Goal: Task Accomplishment & Management: Manage account settings

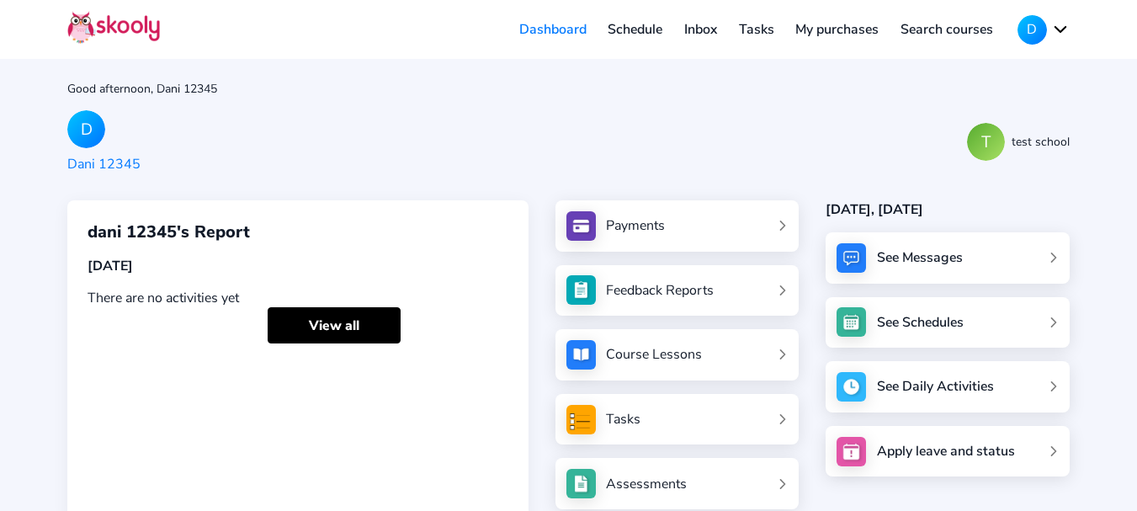
click at [1046, 21] on button "D" at bounding box center [1043, 29] width 52 height 29
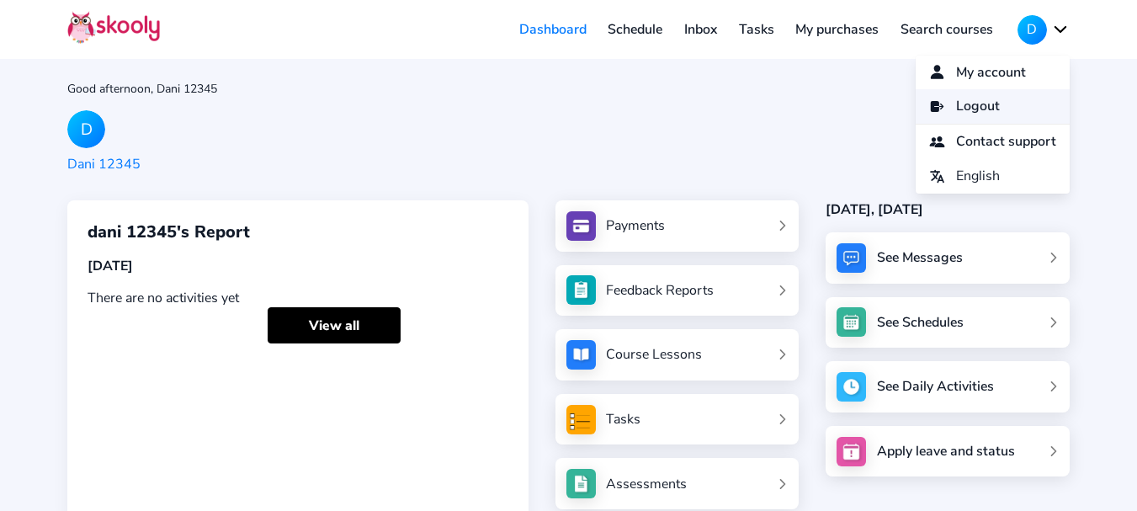
click at [962, 110] on span "Logout" at bounding box center [978, 106] width 44 height 24
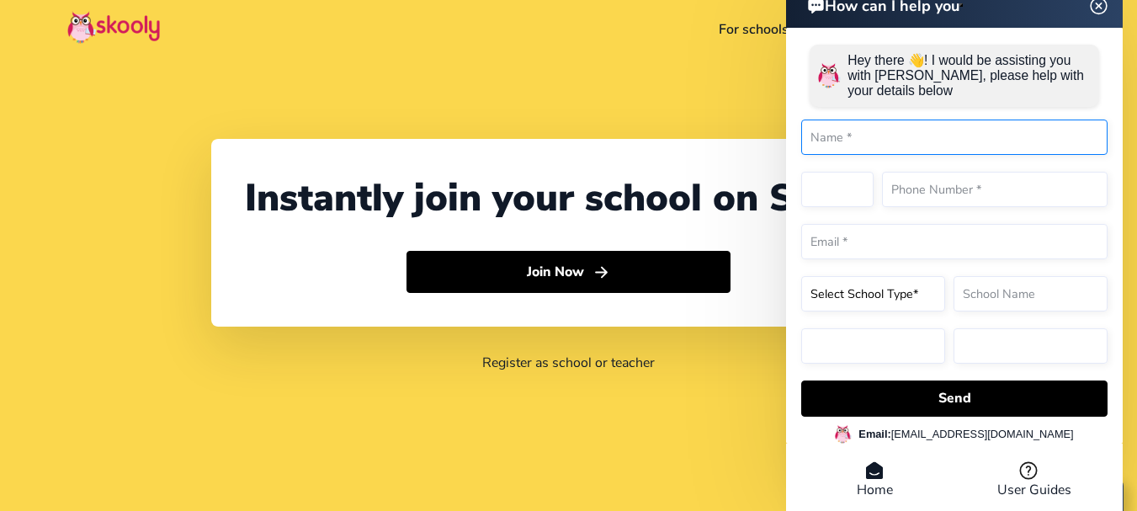
select select "91"
select select "[GEOGRAPHIC_DATA]"
select select "[GEOGRAPHIC_DATA]/[GEOGRAPHIC_DATA]"
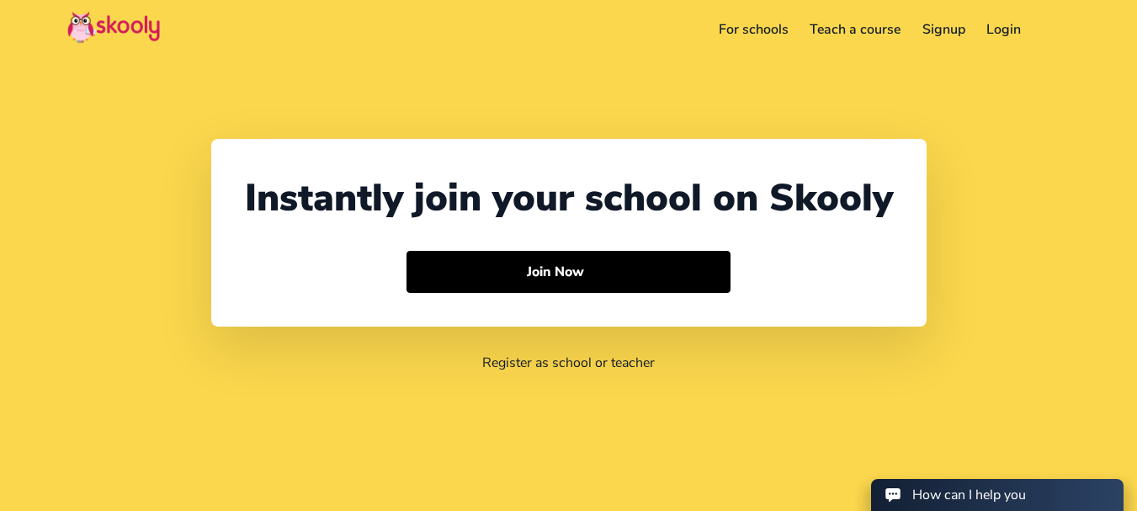
click at [1026, 27] on link "Login" at bounding box center [1004, 29] width 56 height 27
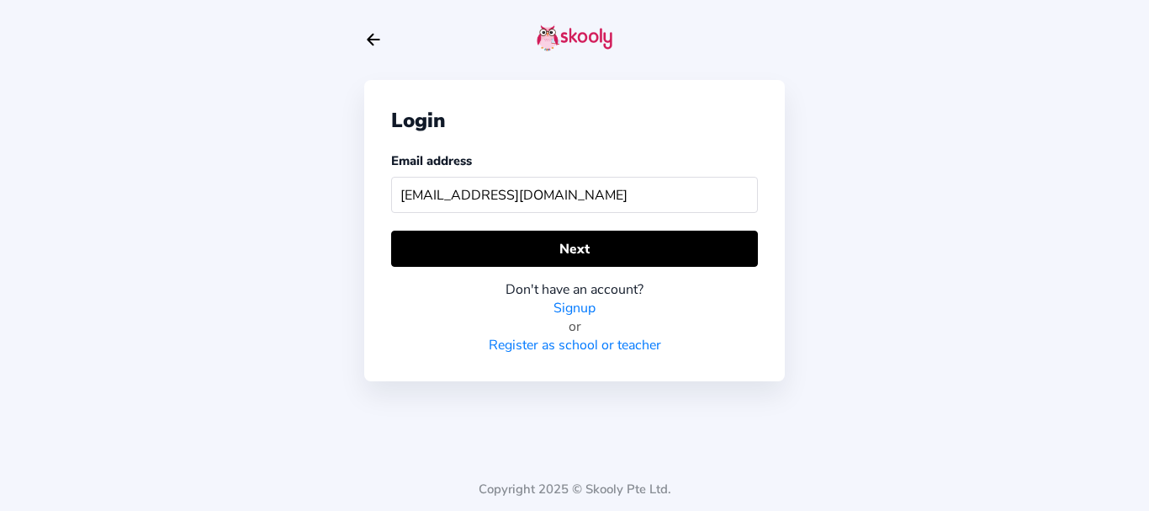
type input "[EMAIL_ADDRESS][DOMAIN_NAME]"
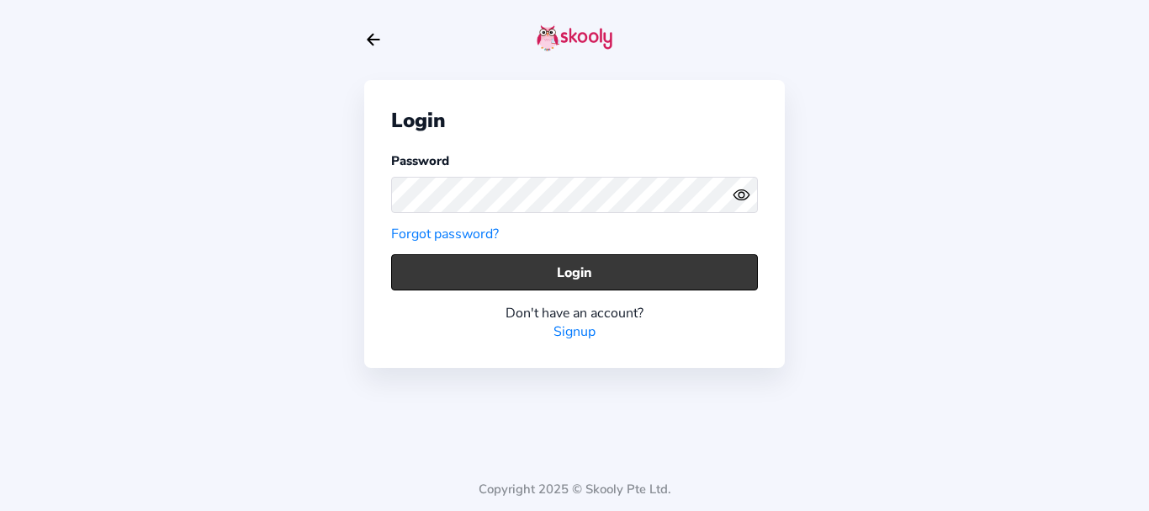
click at [443, 264] on button "Login" at bounding box center [574, 272] width 367 height 36
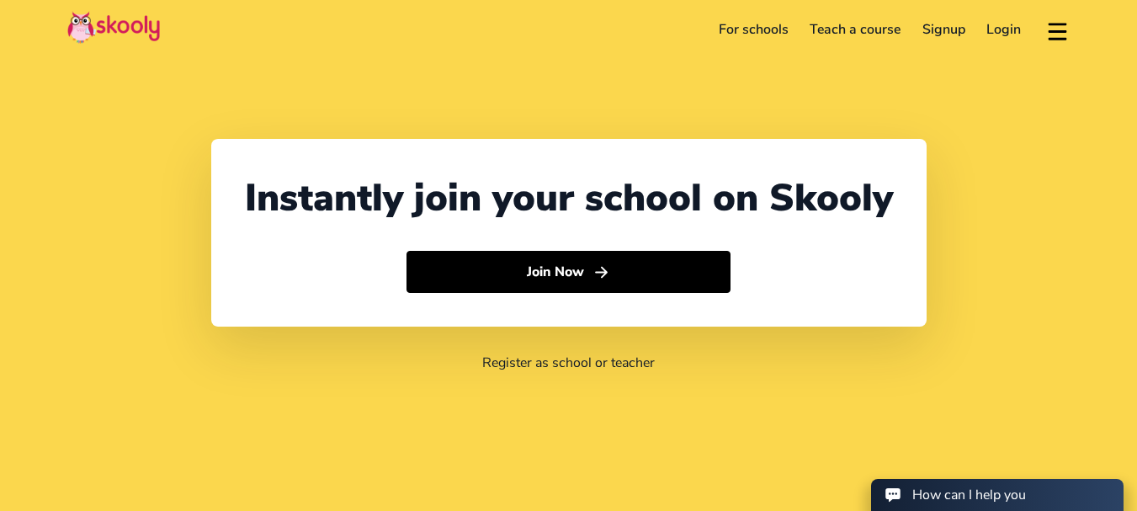
select select "91"
select select "[GEOGRAPHIC_DATA]"
select select "[GEOGRAPHIC_DATA]/[GEOGRAPHIC_DATA]"
click at [994, 31] on link "Login" at bounding box center [1004, 29] width 56 height 27
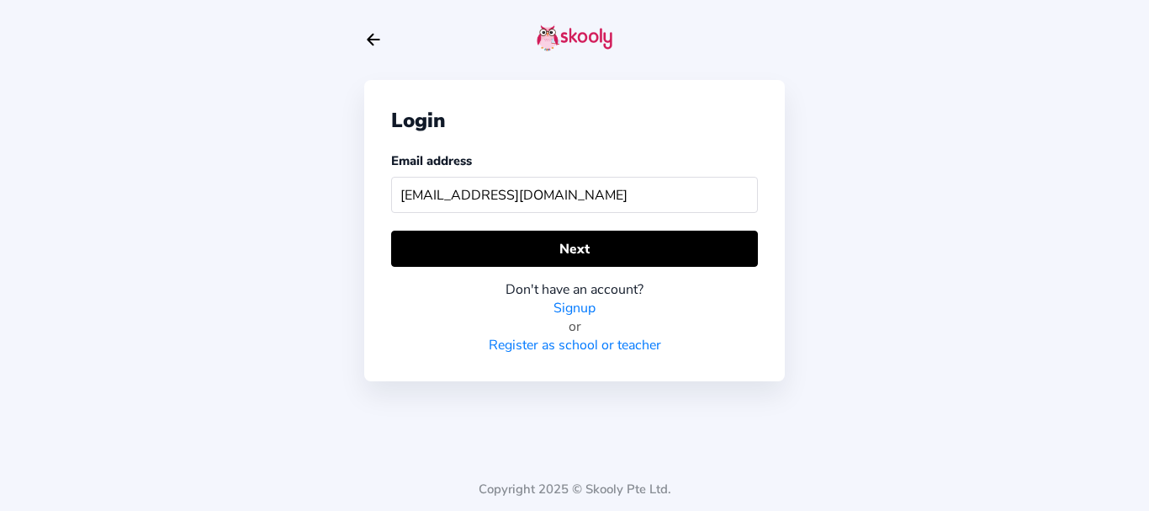
type input "[EMAIL_ADDRESS][DOMAIN_NAME]"
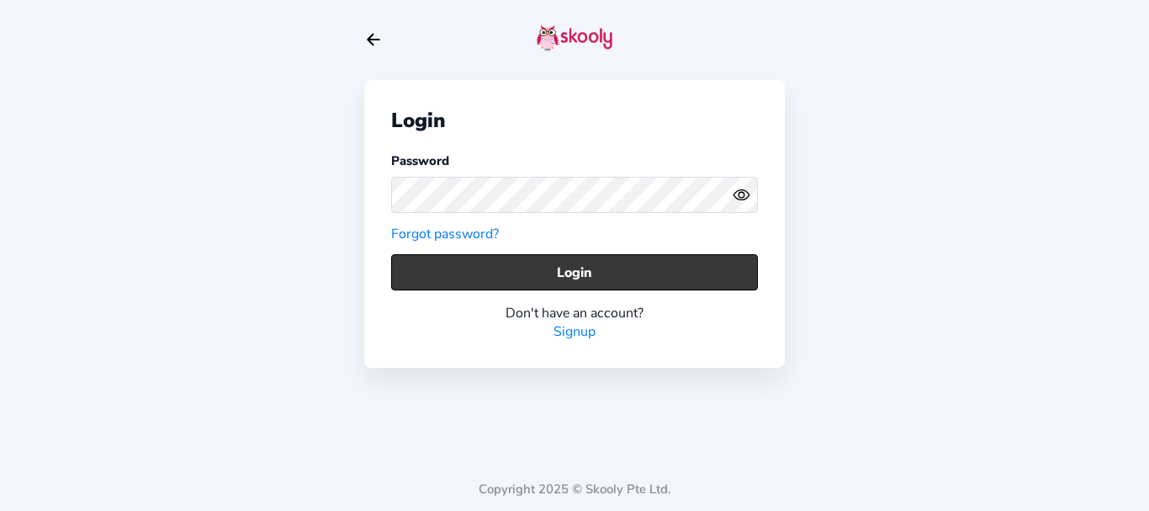
click at [435, 273] on button "Login" at bounding box center [574, 272] width 367 height 36
